Goal: Find contact information: Find contact information

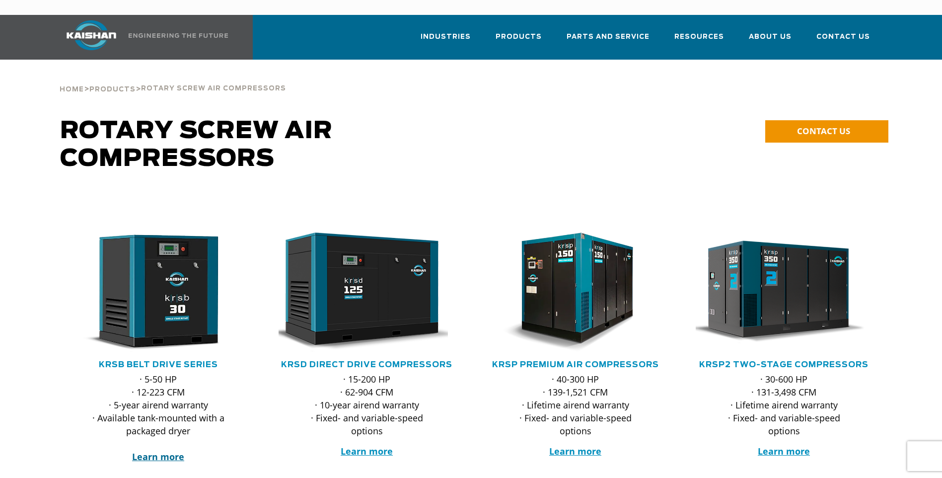
click at [159, 451] on strong "Learn more" at bounding box center [158, 457] width 52 height 12
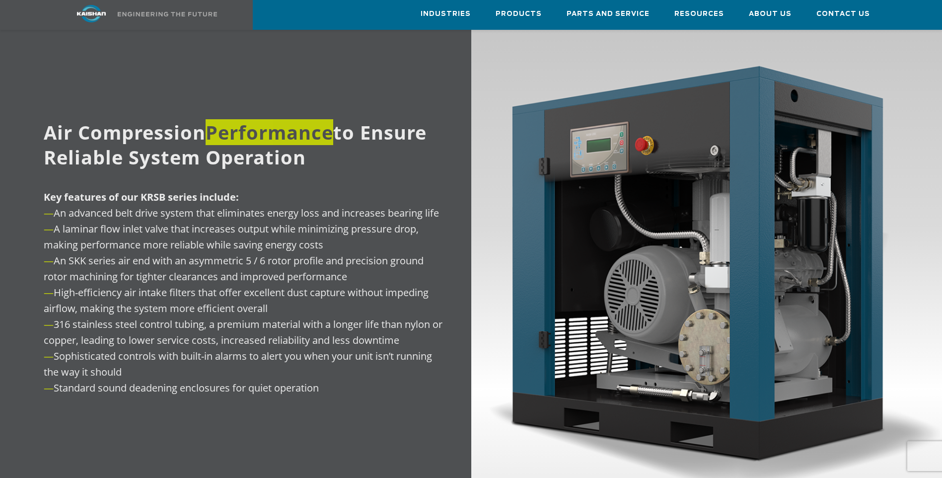
scroll to position [1192, 0]
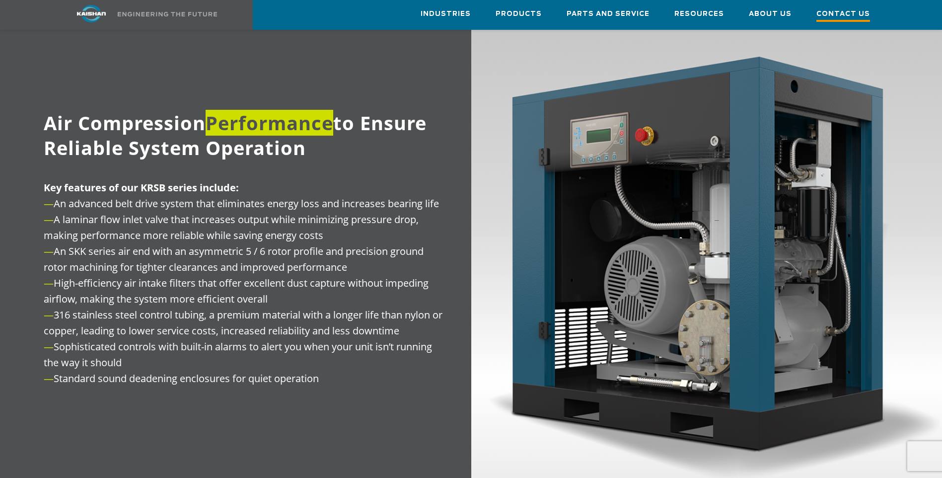
click at [835, 16] on span "Contact Us" at bounding box center [844, 14] width 54 height 13
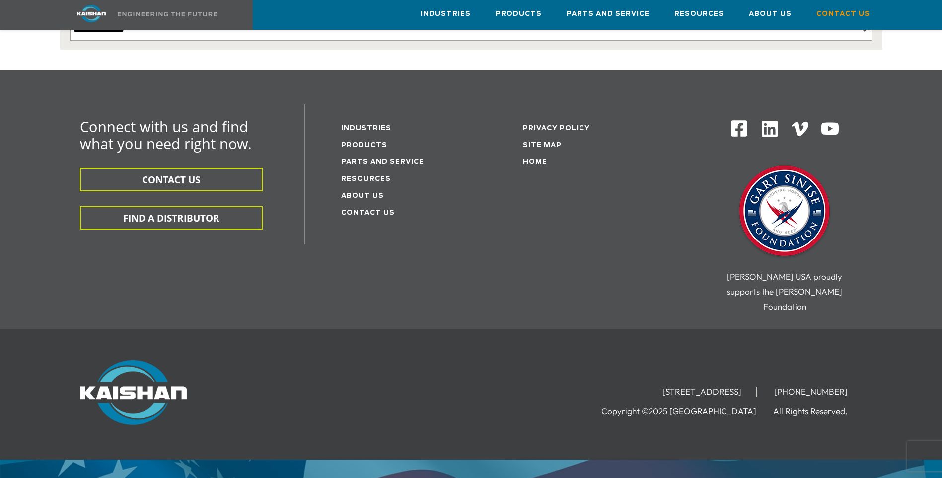
scroll to position [255, 0]
